Goal: Check status: Check status

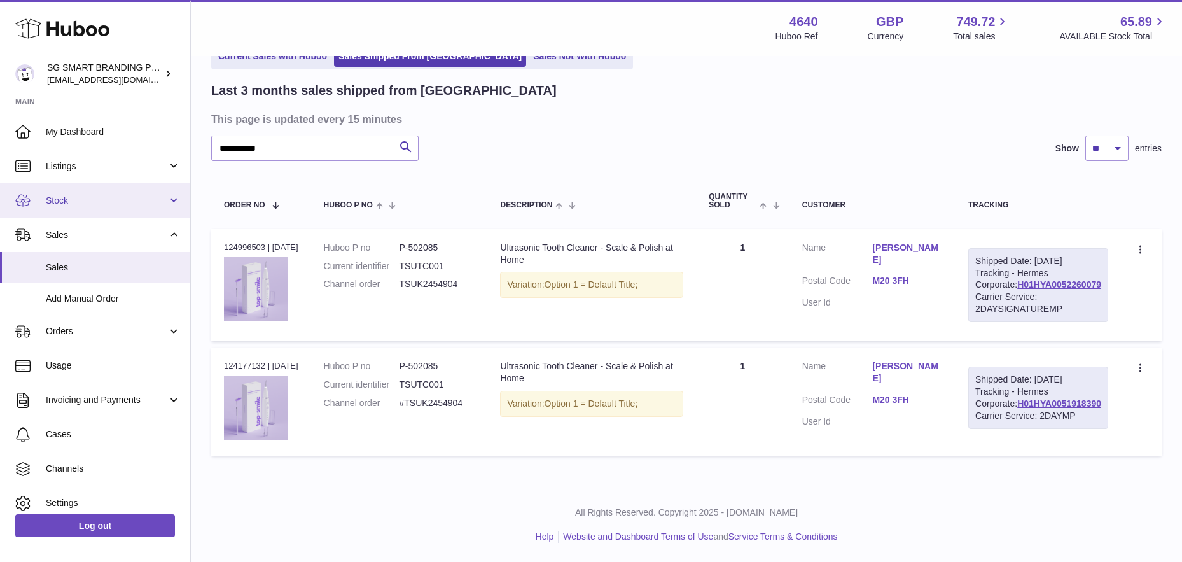
click at [85, 205] on span "Stock" at bounding box center [106, 201] width 121 height 12
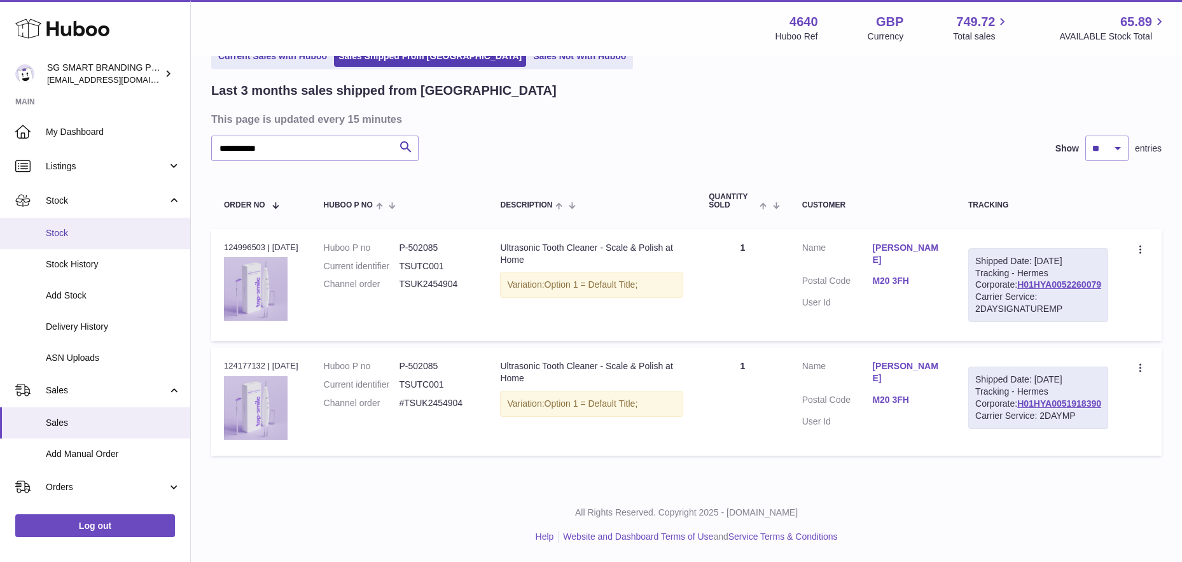
click at [86, 234] on span "Stock" at bounding box center [113, 233] width 135 height 12
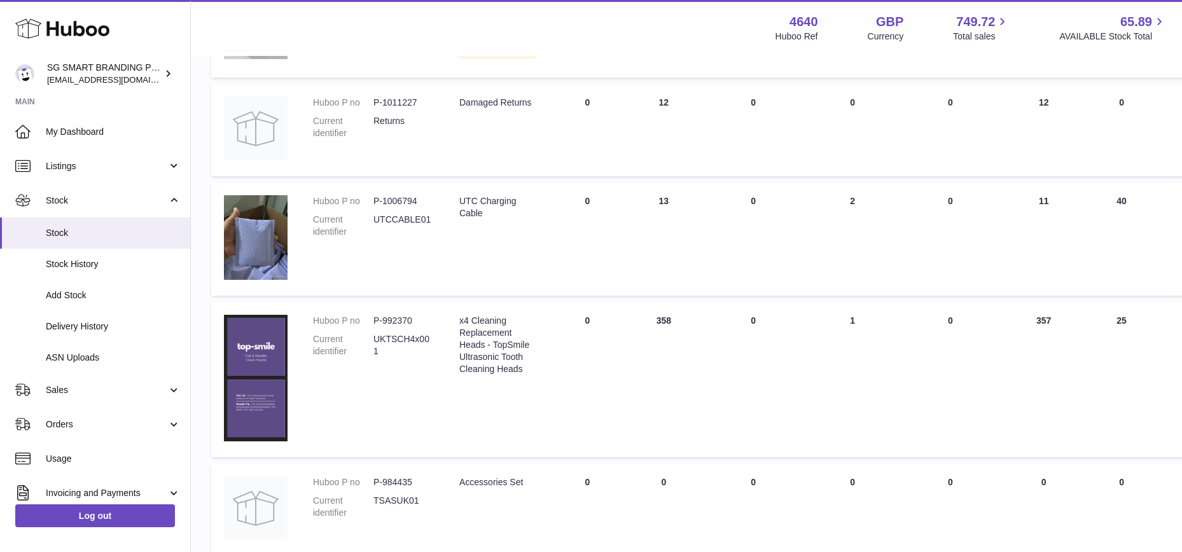
scroll to position [735, 0]
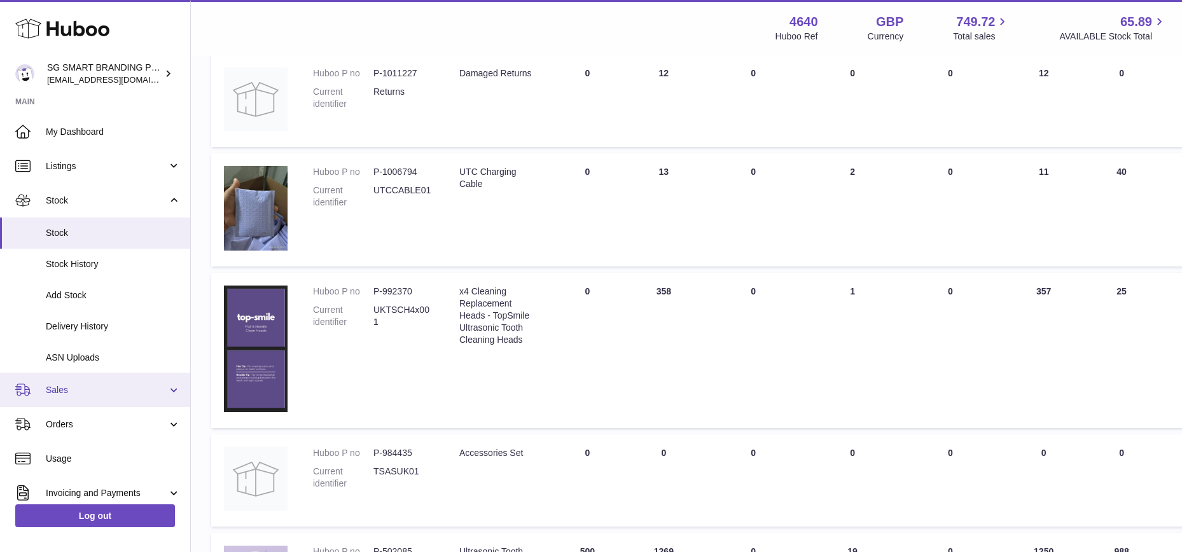
click at [53, 389] on span "Sales" at bounding box center [106, 390] width 121 height 12
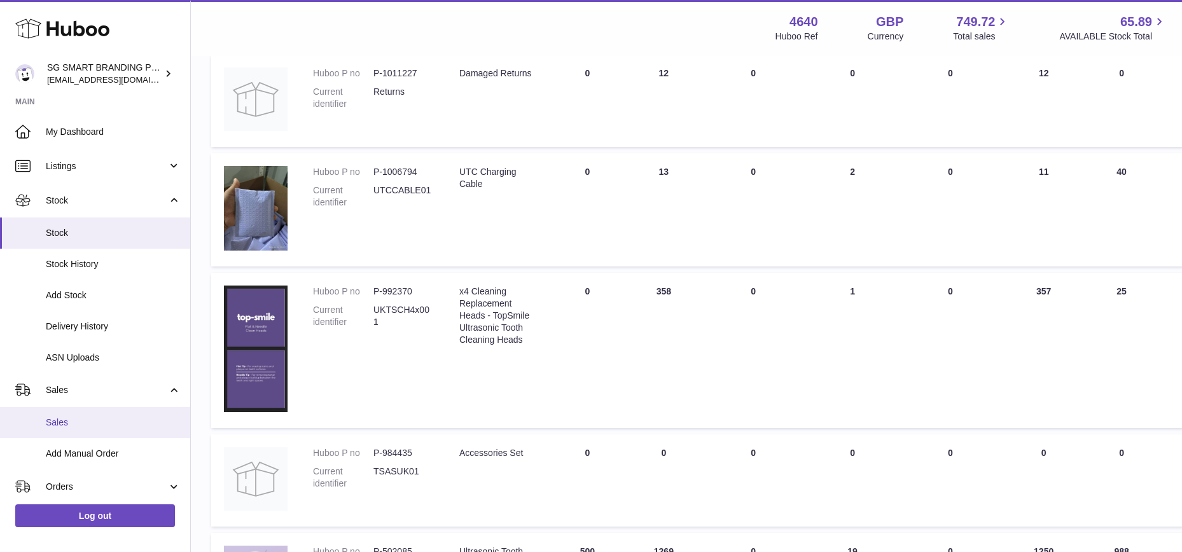
click at [57, 418] on span "Sales" at bounding box center [113, 423] width 135 height 12
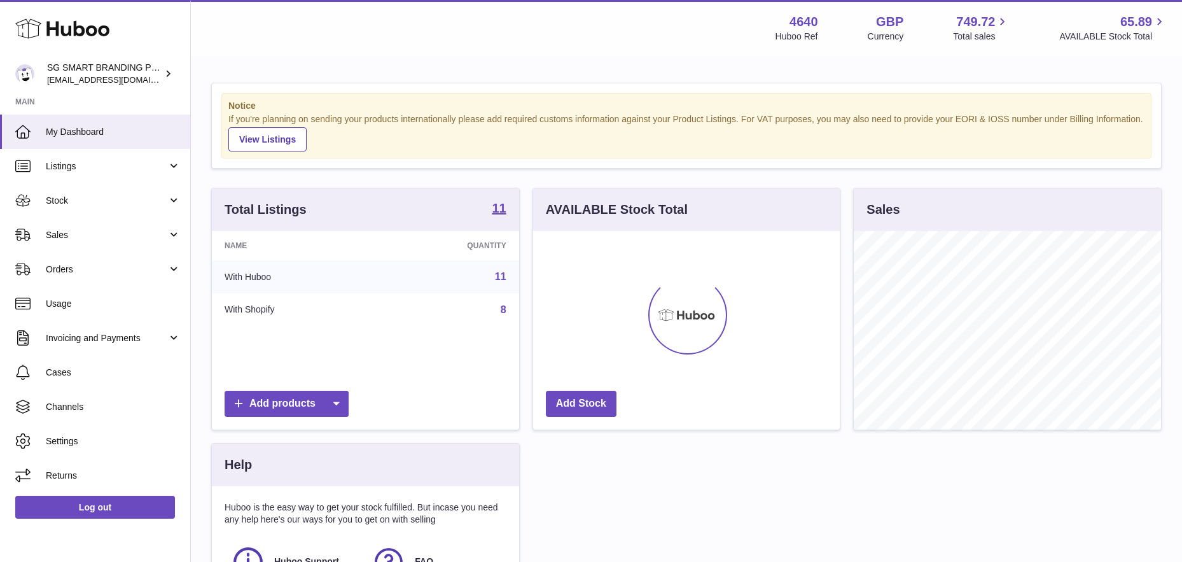
scroll to position [198, 307]
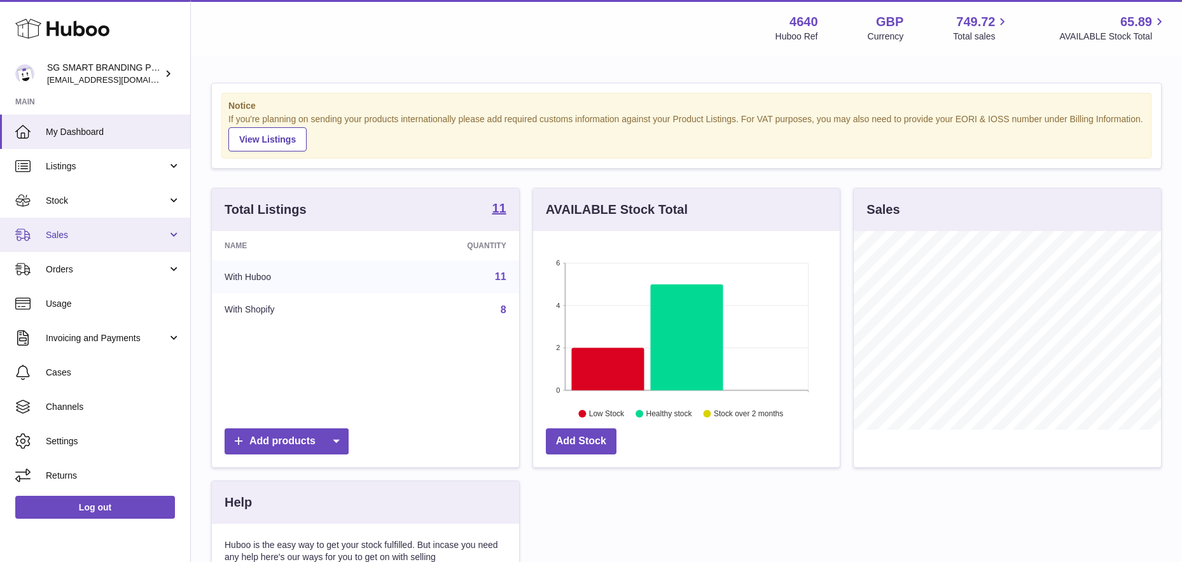
click at [73, 233] on span "Sales" at bounding box center [106, 235] width 121 height 12
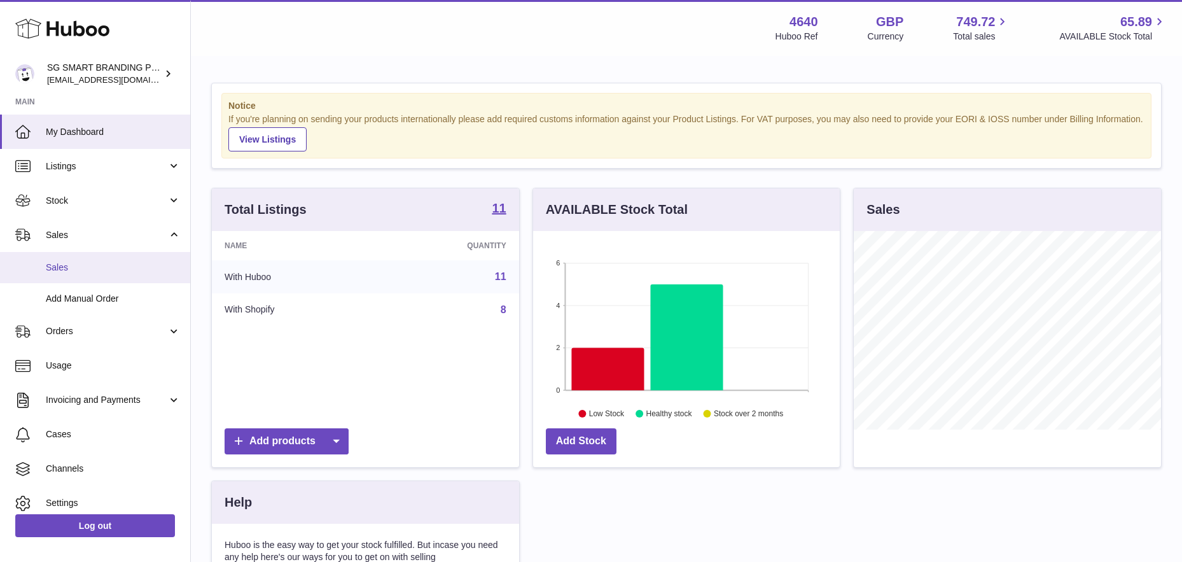
click at [66, 272] on span "Sales" at bounding box center [113, 267] width 135 height 12
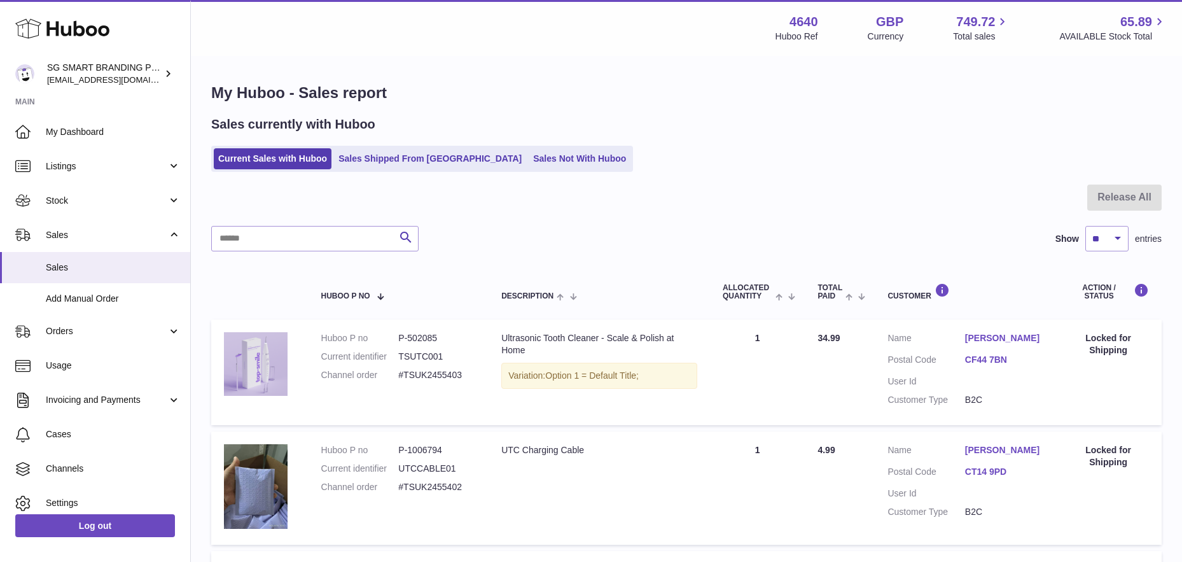
click at [388, 170] on ul "Current Sales with Huboo Sales Shipped From Huboo Sales Not With Huboo" at bounding box center [422, 159] width 422 height 26
click at [381, 163] on link "Sales Shipped From Huboo" at bounding box center [430, 158] width 192 height 21
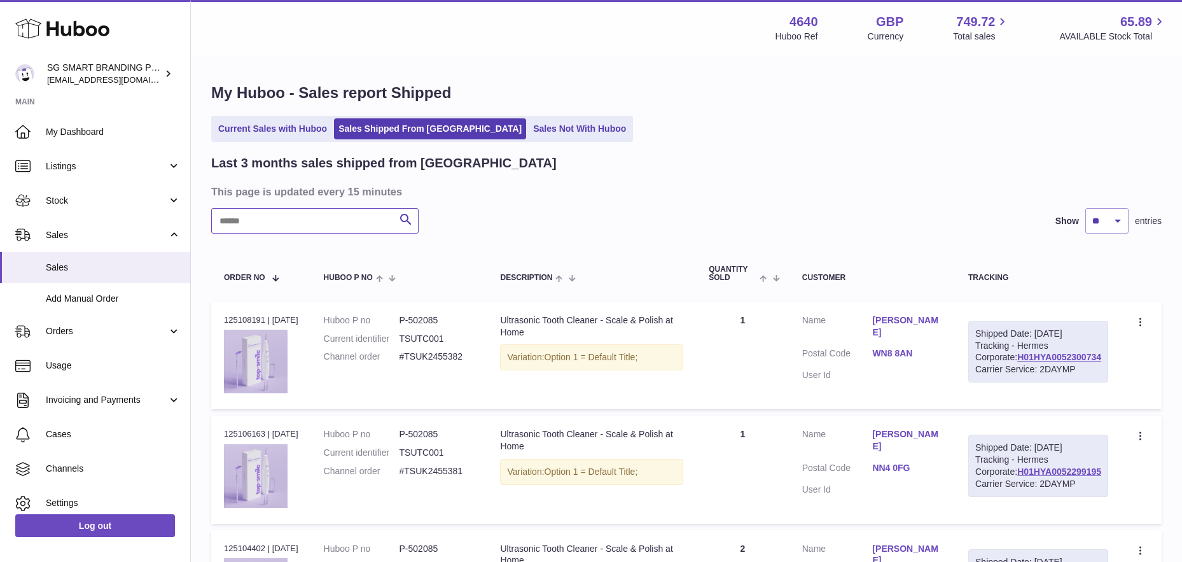
click at [287, 221] on input "text" at bounding box center [314, 220] width 207 height 25
paste input "**********"
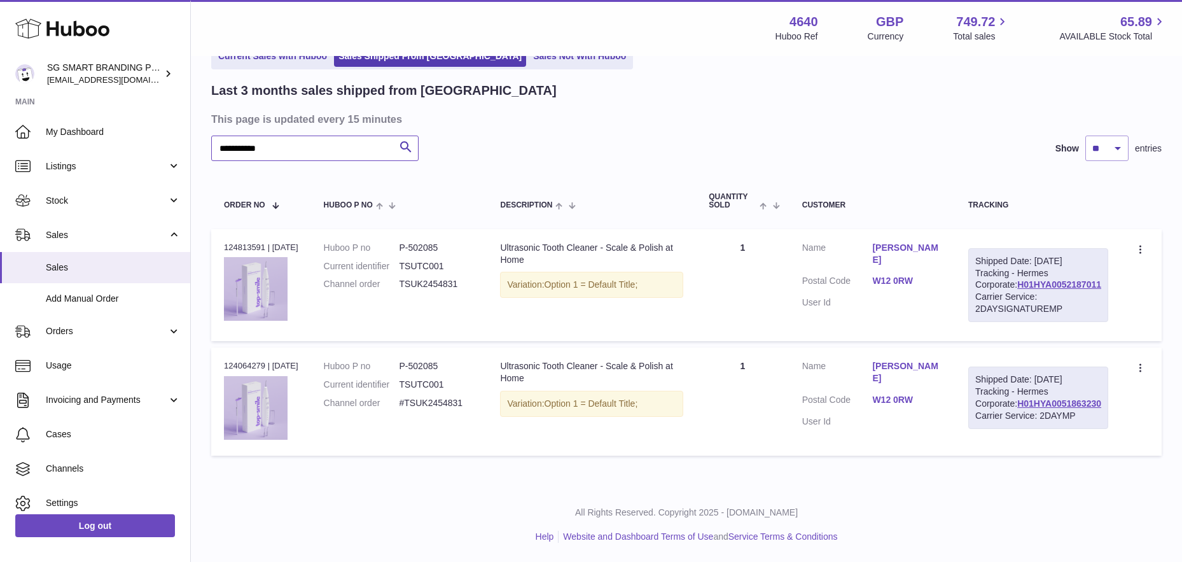
scroll to position [100, 0]
click at [247, 355] on td "Order no 124064279 | 3rd Sep" at bounding box center [261, 400] width 100 height 107
copy div "124064279"
click at [1057, 408] on link "H01HYA0051863230" at bounding box center [1059, 403] width 84 height 10
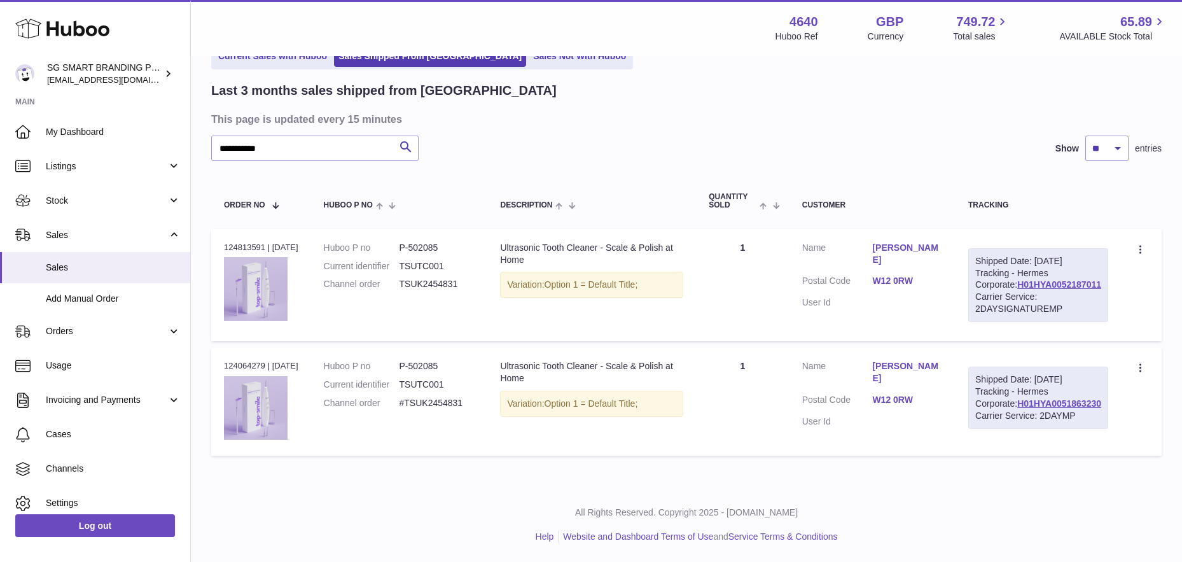
click at [328, 112] on h3 "This page is updated every 15 minutes" at bounding box center [684, 119] width 947 height 14
click at [303, 135] on input "**********" at bounding box center [314, 147] width 207 height 25
paste input "text"
click at [1050, 408] on link "H01HYA0051998603" at bounding box center [1059, 403] width 84 height 10
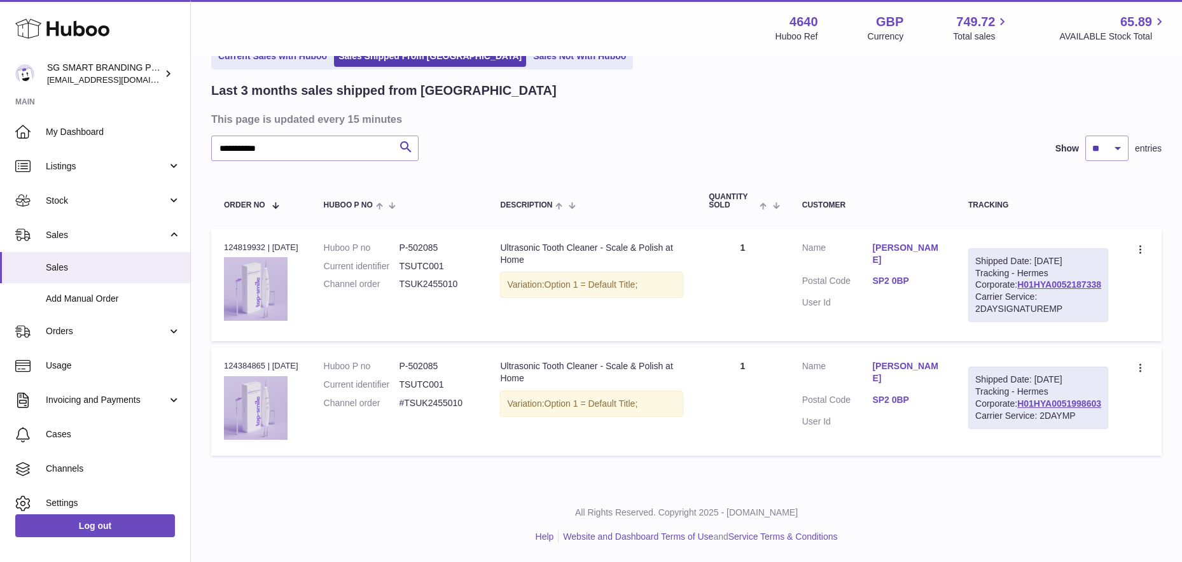
click at [254, 360] on div "Order no 124384865 | 9th Sep" at bounding box center [261, 365] width 74 height 11
copy div "124384865"
click at [319, 135] on input "**********" at bounding box center [314, 147] width 207 height 25
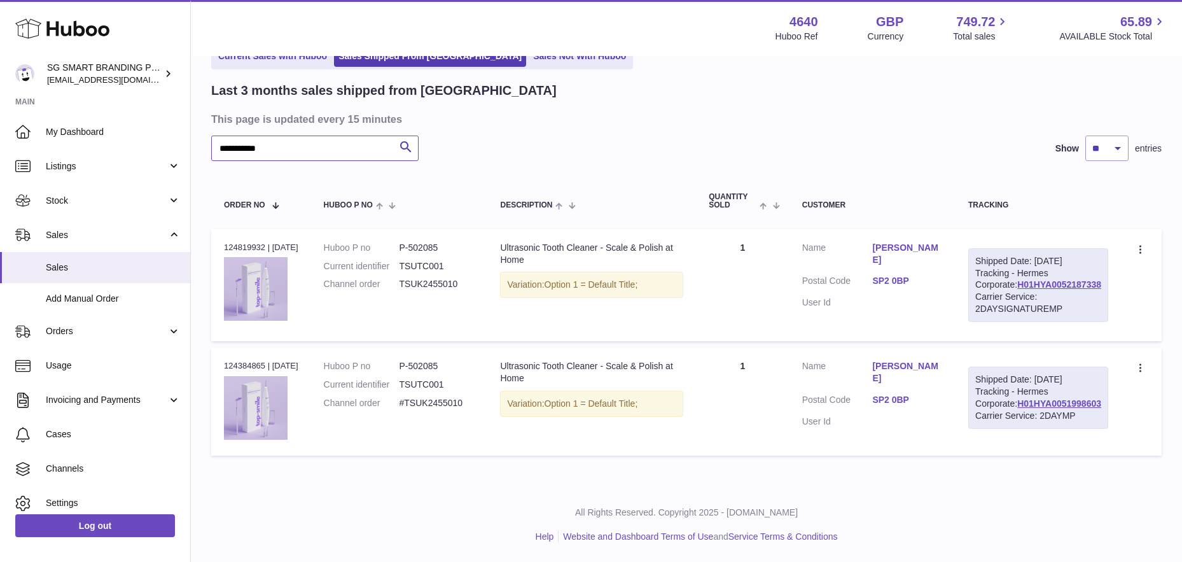
paste input "text"
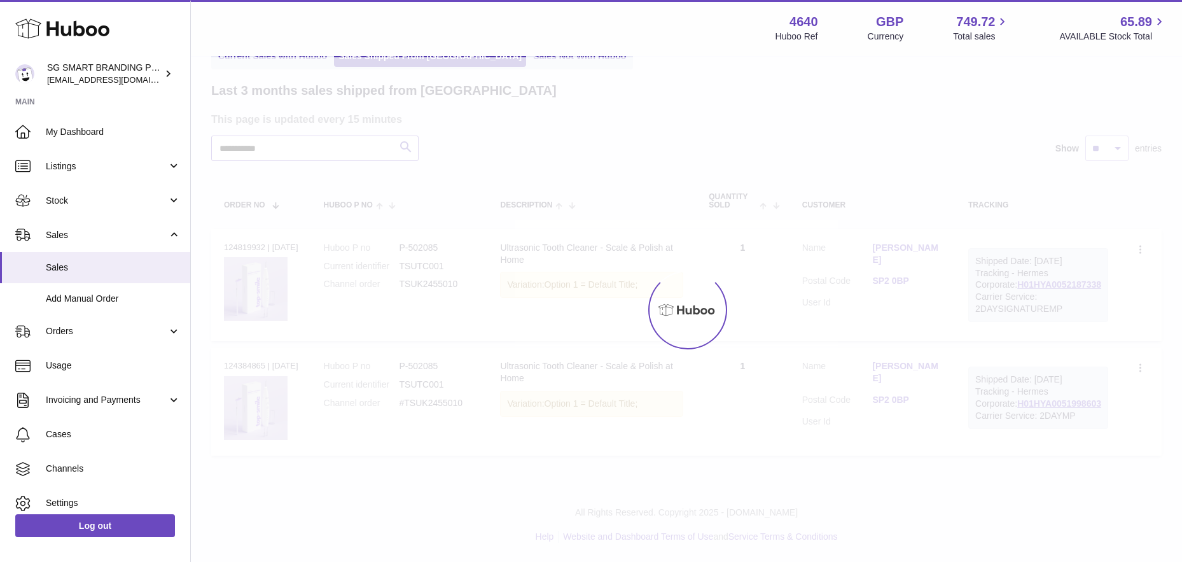
scroll to position [89, 0]
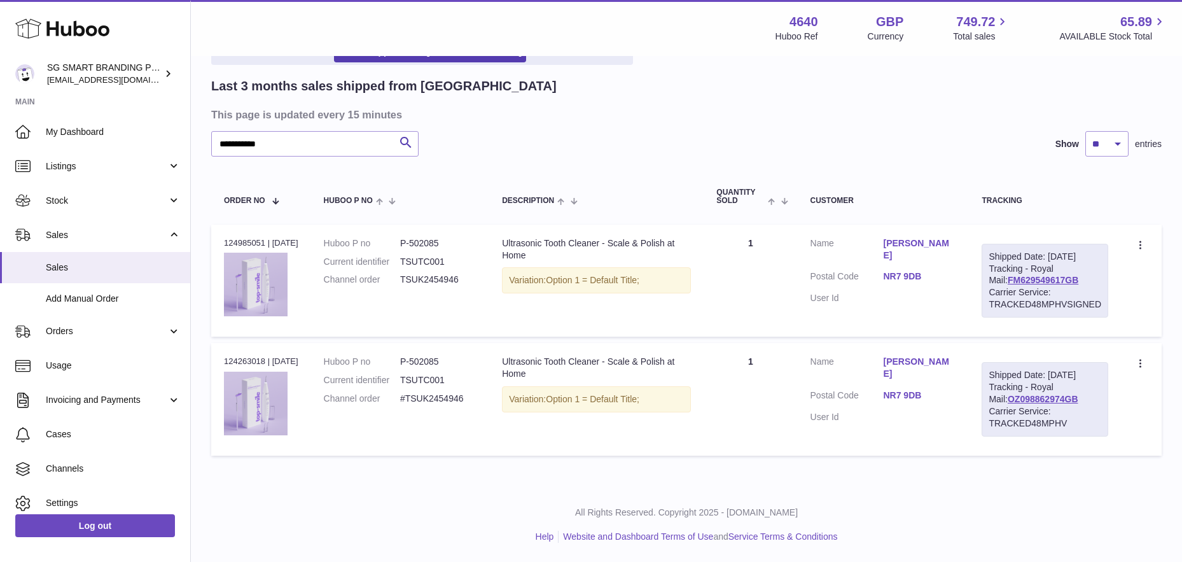
click at [1018, 405] on div "Carrier Service: TRACKED48MPHV" at bounding box center [1044, 417] width 113 height 24
click at [1016, 398] on link "OZ098862974GB" at bounding box center [1042, 399] width 71 height 10
click at [248, 350] on td "Order no 124263018 | 7th Sep" at bounding box center [261, 399] width 100 height 112
click at [240, 363] on div "Order no 124263018 | 7th Sep" at bounding box center [261, 361] width 74 height 11
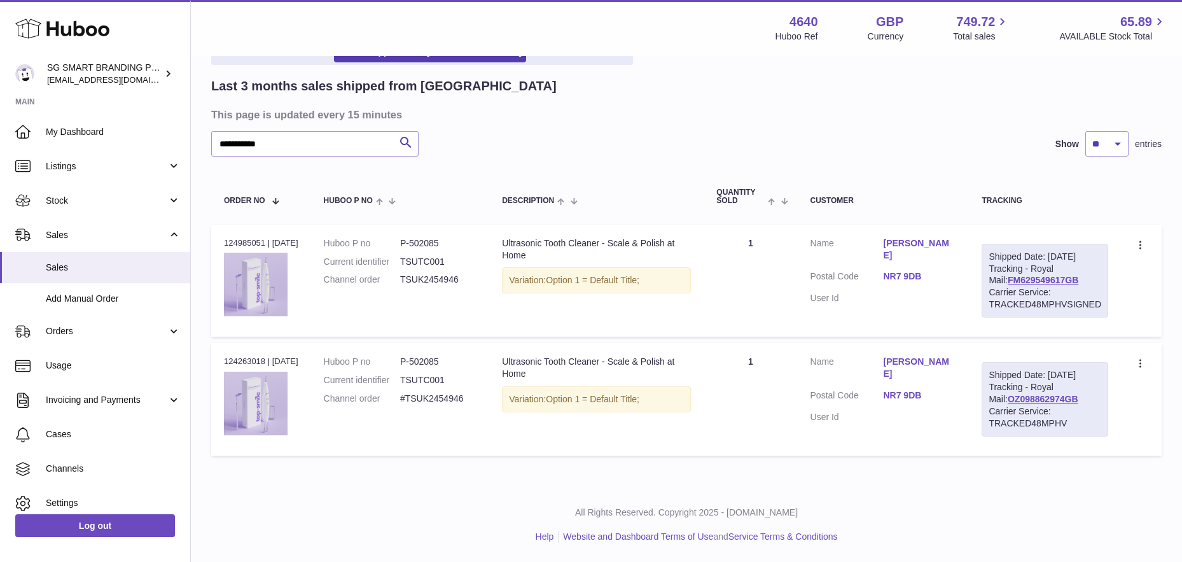
copy div "124263018"
click at [319, 131] on input "**********" at bounding box center [314, 143] width 207 height 25
paste input "text"
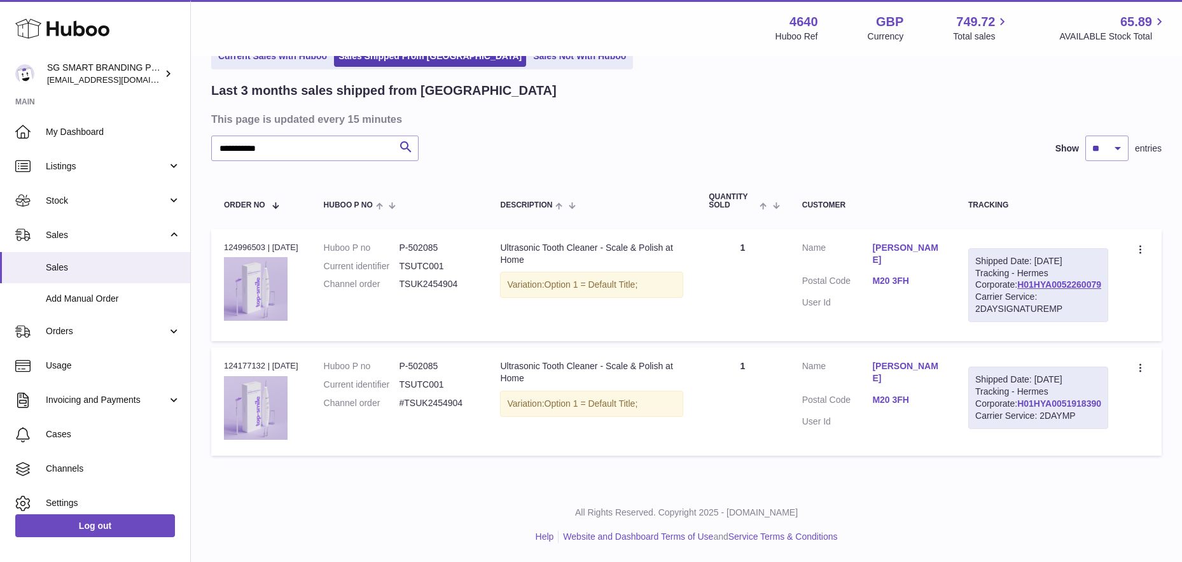
click at [1047, 408] on link "H01HYA0051918390" at bounding box center [1059, 403] width 84 height 10
click at [237, 371] on div "Order no 124177132 | 5th Sep" at bounding box center [261, 365] width 74 height 11
copy div "124177132"
click at [301, 112] on div "**********" at bounding box center [686, 271] width 950 height 379
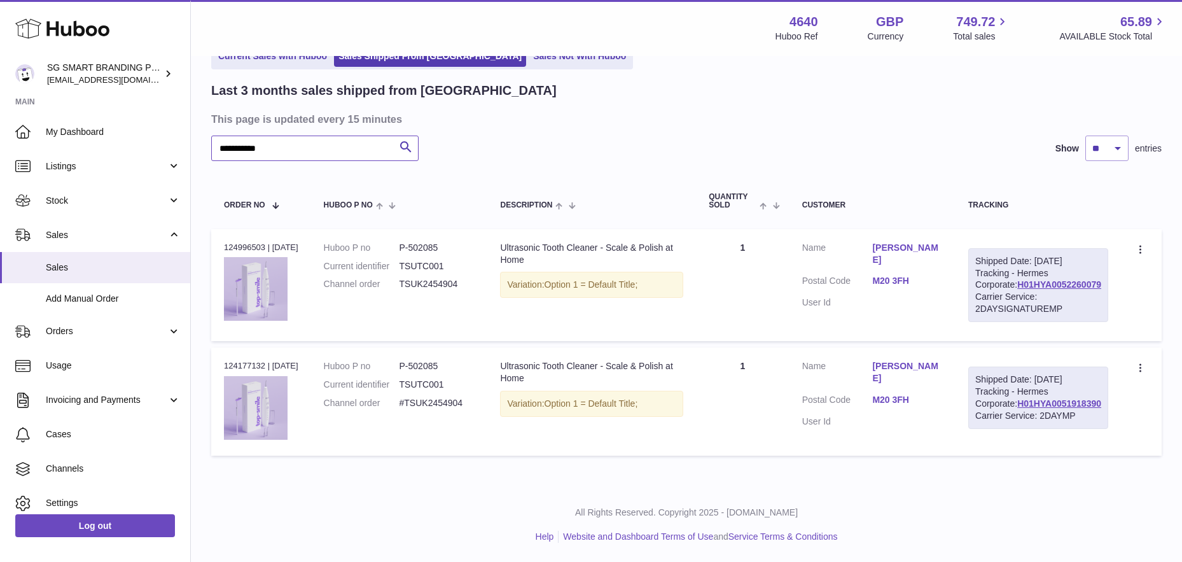
click at [300, 135] on input "**********" at bounding box center [314, 147] width 207 height 25
paste input "text"
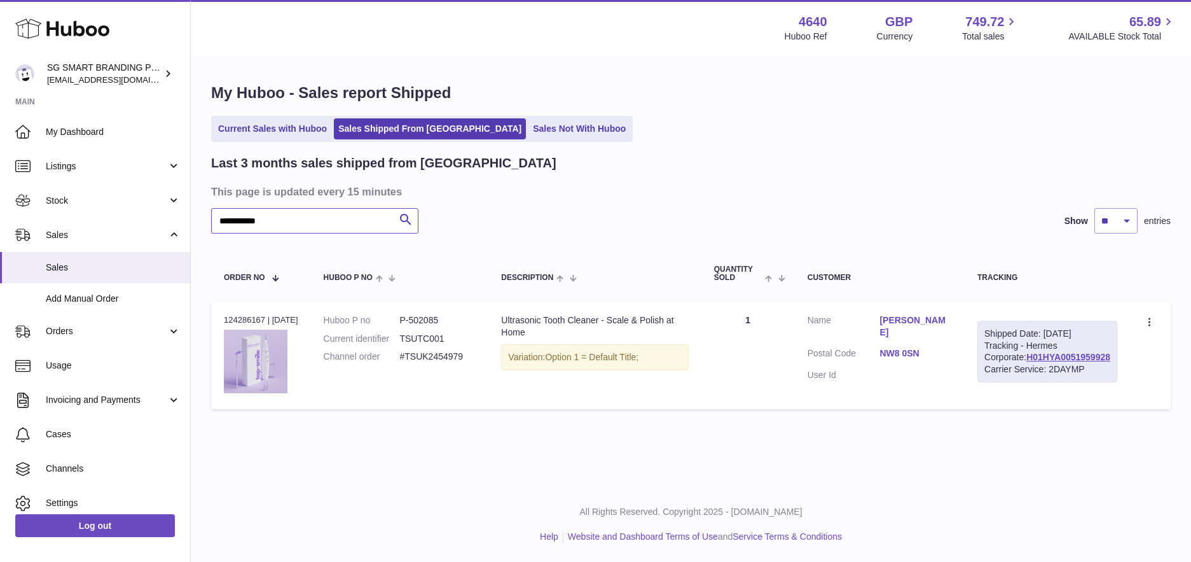
type input "**********"
click at [251, 317] on div "Order no 124286167 | 7th Sep" at bounding box center [261, 319] width 74 height 11
copy div "124286167"
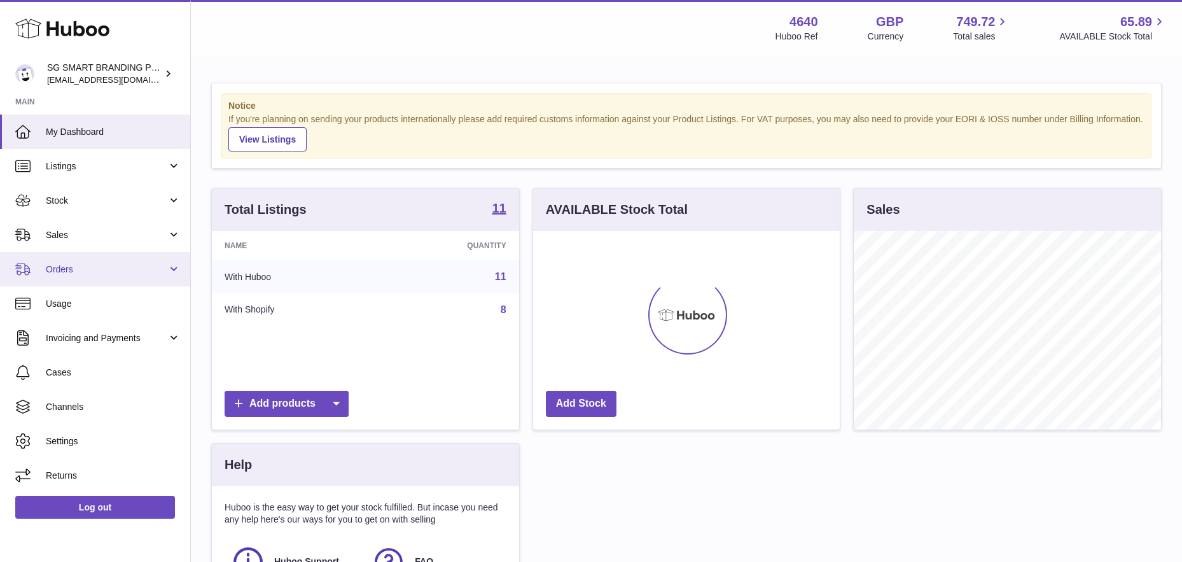
scroll to position [198, 307]
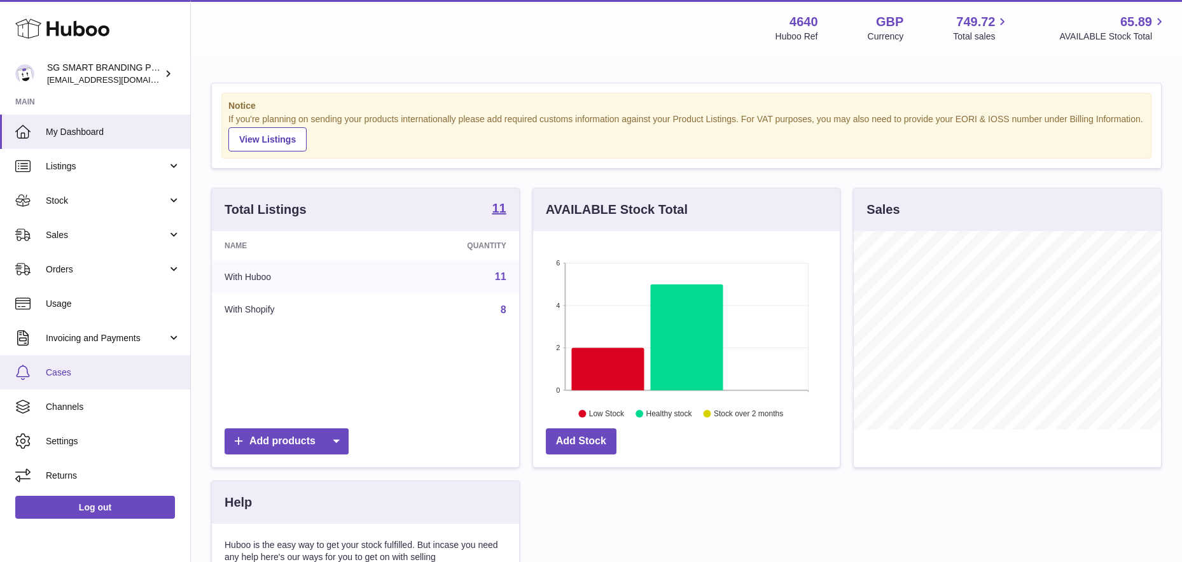
click at [83, 361] on link "Cases" at bounding box center [95, 372] width 190 height 34
